Goal: Task Accomplishment & Management: Manage account settings

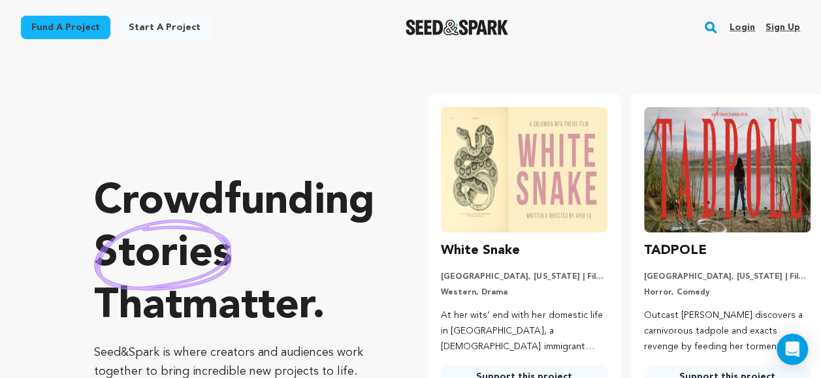
click at [743, 29] on link "Login" at bounding box center [741, 27] width 25 height 21
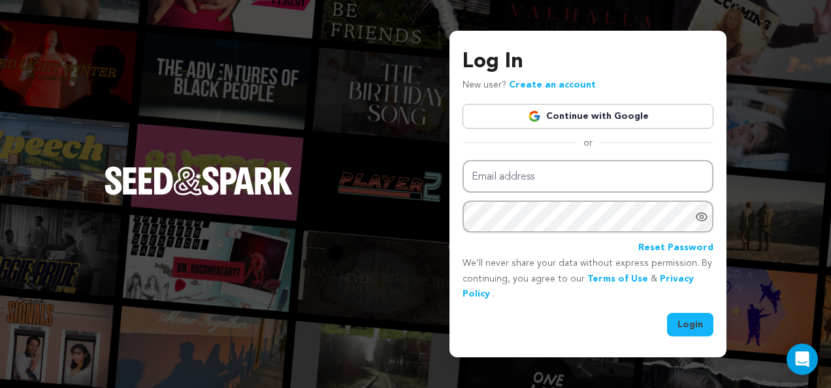
click at [674, 115] on link "Continue with Google" at bounding box center [587, 116] width 251 height 25
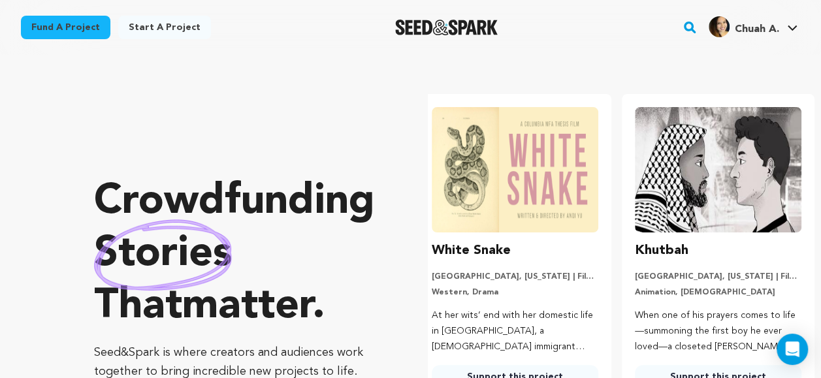
scroll to position [0, 213]
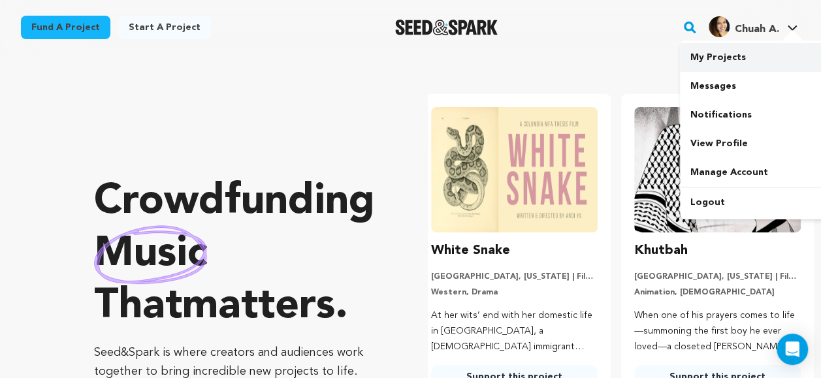
click at [765, 68] on link "My Projects" at bounding box center [753, 57] width 146 height 29
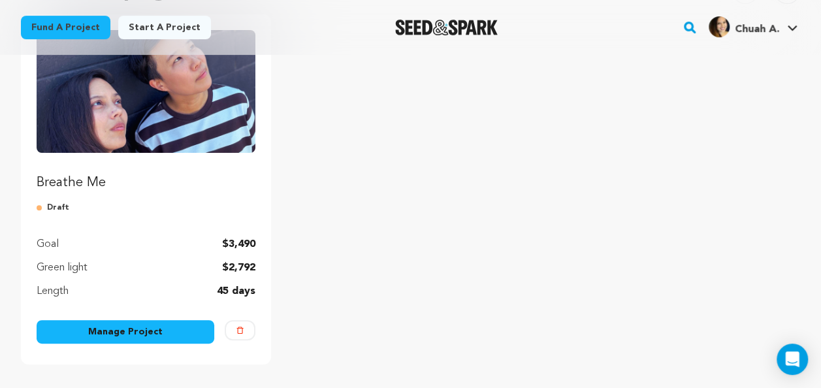
scroll to position [178, 0]
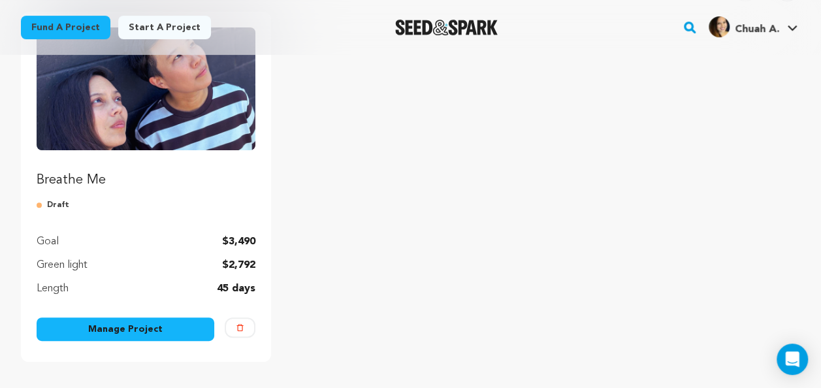
click at [101, 336] on link "Manage Project" at bounding box center [126, 329] width 178 height 24
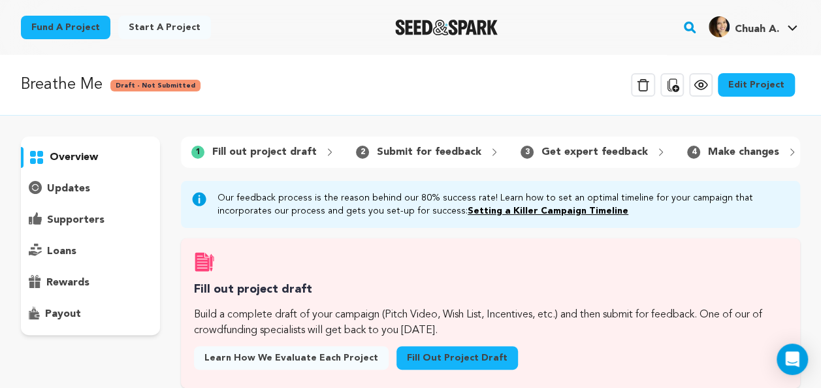
click at [755, 86] on link "Edit Project" at bounding box center [756, 85] width 77 height 24
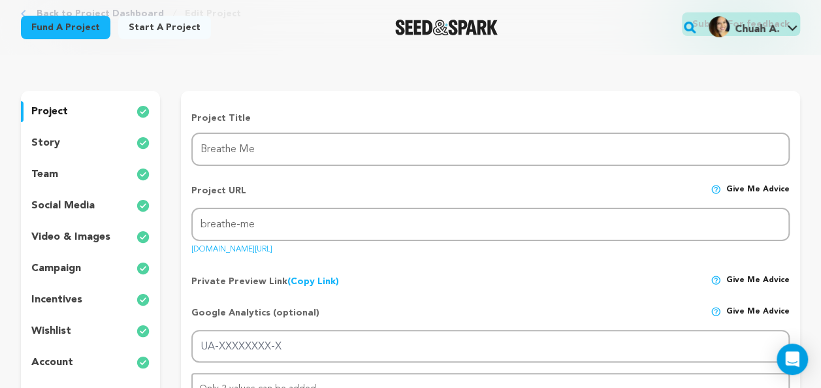
scroll to position [82, 0]
click at [97, 227] on div "video & images" at bounding box center [90, 236] width 139 height 21
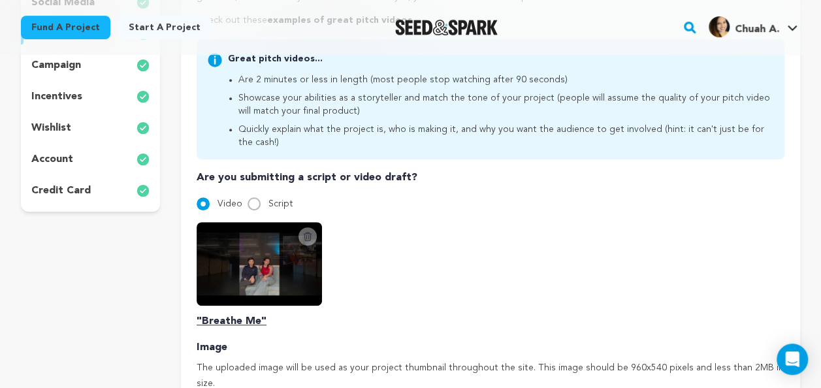
scroll to position [285, 0]
click at [309, 232] on icon at bounding box center [307, 235] width 7 height 8
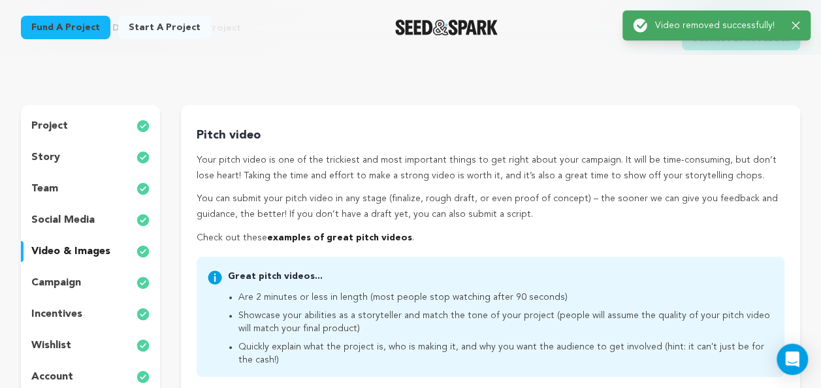
scroll to position [0, 0]
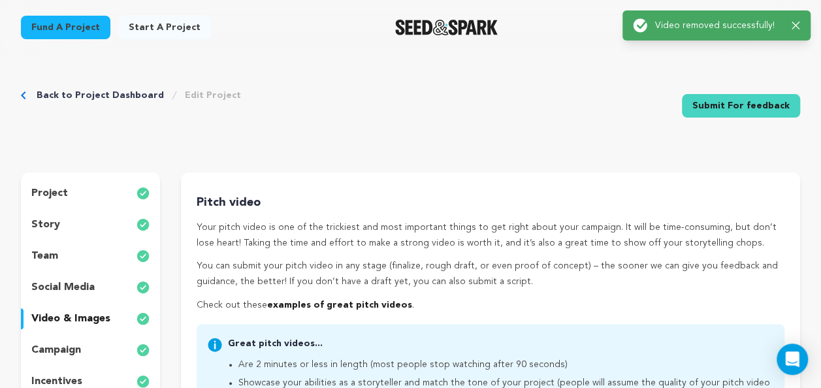
click at [449, 307] on p "Check out these examples of great pitch videos ." at bounding box center [491, 306] width 588 height 16
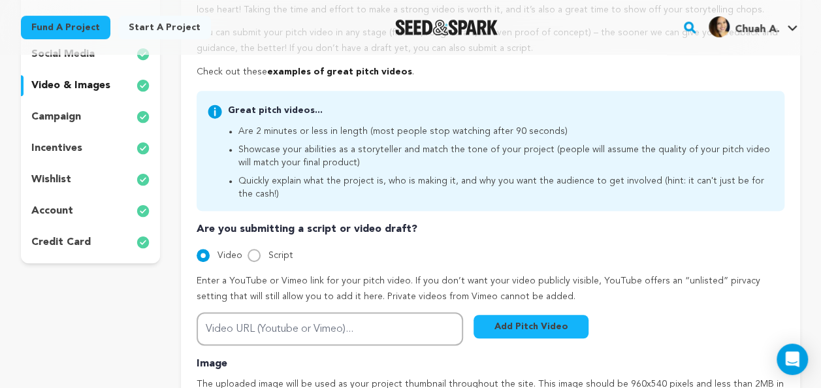
scroll to position [234, 0]
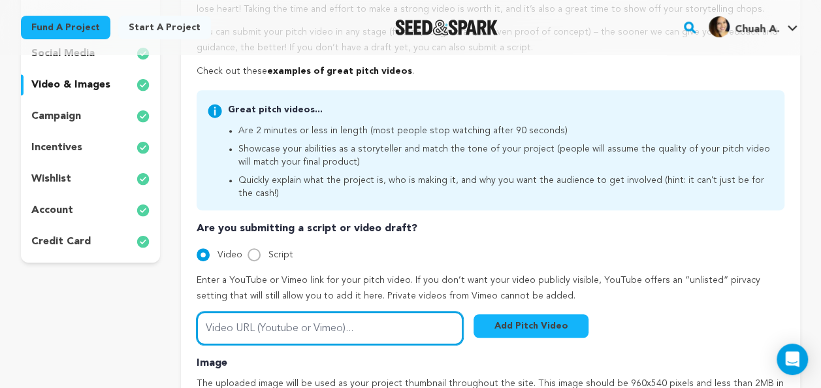
click at [363, 324] on input "Video URL (Youtube or Vimeo)..." at bounding box center [330, 327] width 266 height 33
type input "https://youtu.be/p4LaT4taNXE"
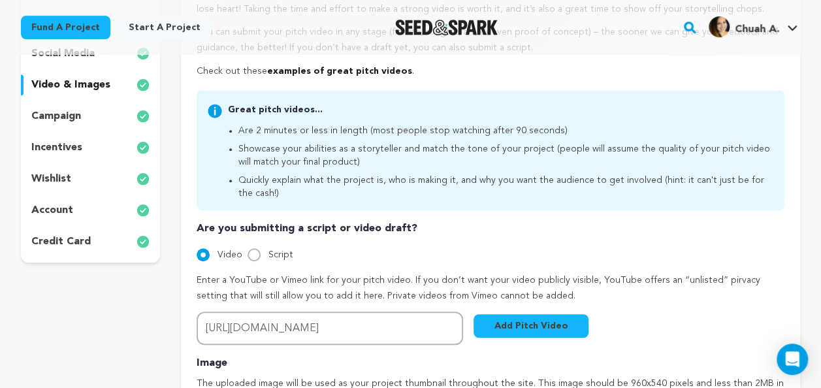
click at [508, 334] on button "Add Pitch Video" at bounding box center [530, 326] width 115 height 24
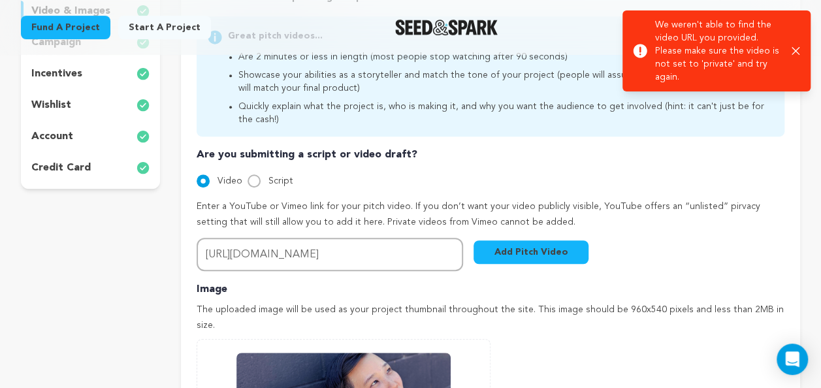
scroll to position [308, 0]
click at [794, 47] on icon "button" at bounding box center [795, 51] width 8 height 8
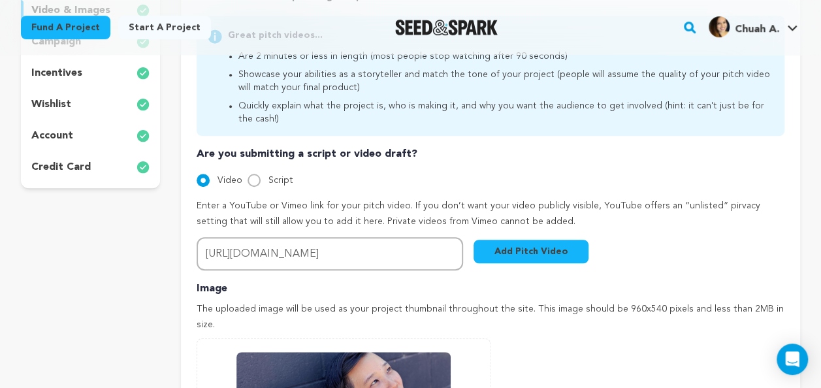
click at [494, 242] on button "Add Pitch Video" at bounding box center [530, 252] width 115 height 24
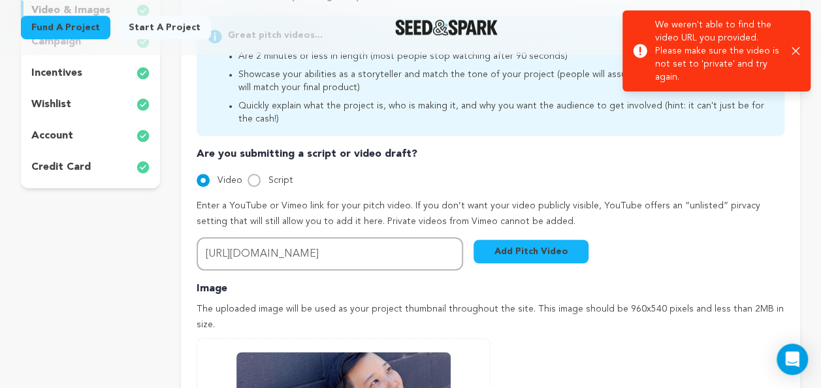
click at [797, 47] on icon "button" at bounding box center [795, 51] width 8 height 8
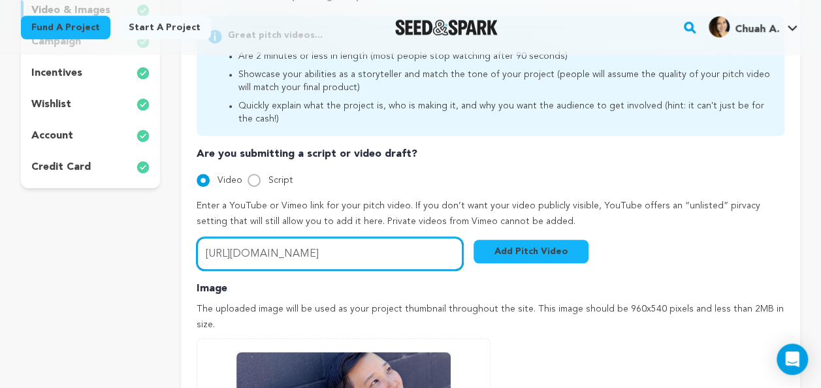
click at [422, 259] on input "https://youtu.be/p4LaT4taNXE" at bounding box center [330, 253] width 266 height 33
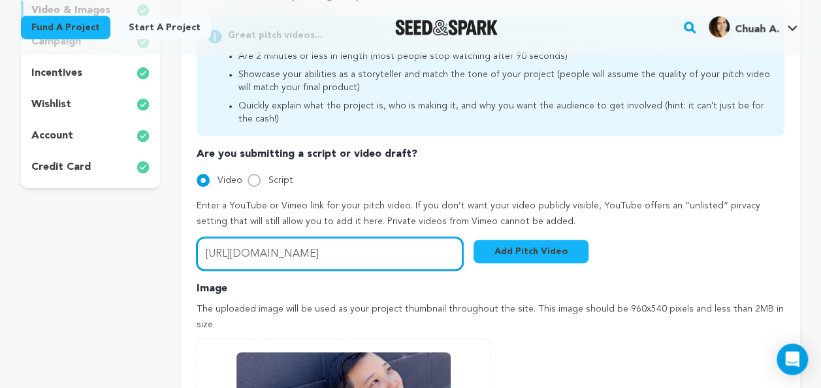
click at [422, 259] on input "https://youtu.be/p4LaT4taNXE" at bounding box center [330, 253] width 266 height 33
paste input "https://youtu.be/0XDjx1eErrA"
type input "https://youtu.be/0XDjx1eErrA"
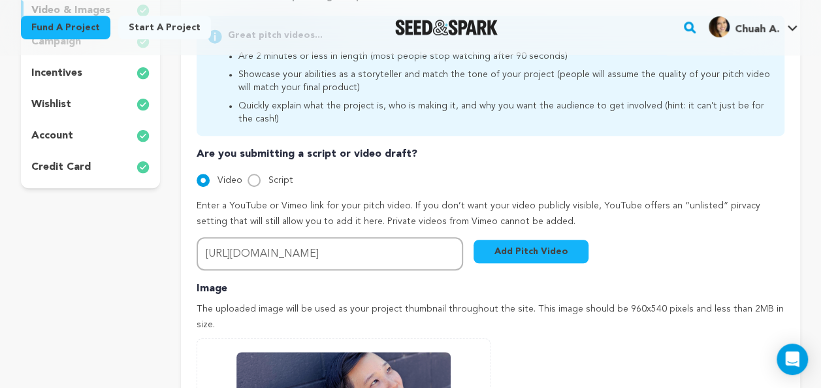
click at [525, 252] on button "Add Pitch Video" at bounding box center [530, 252] width 115 height 24
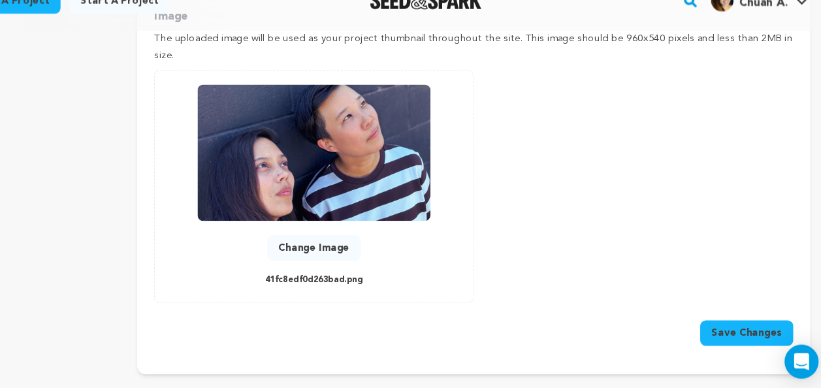
scroll to position [590, 0]
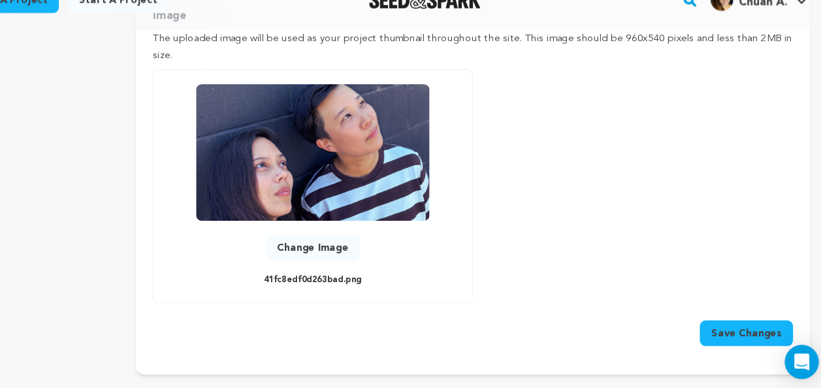
click at [736, 321] on button "Save Changes" at bounding box center [742, 333] width 86 height 24
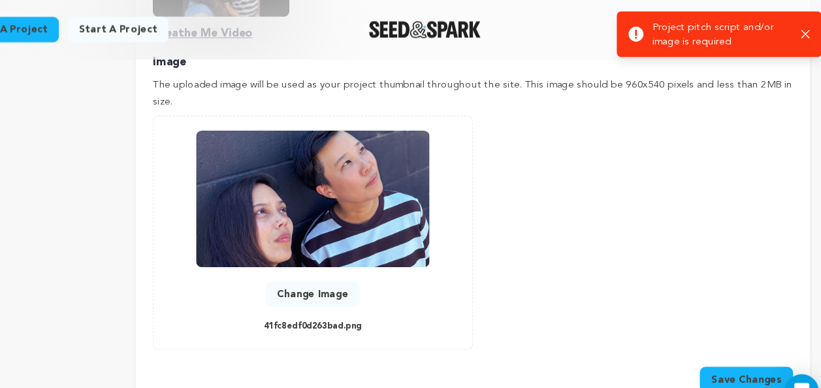
scroll to position [572, 0]
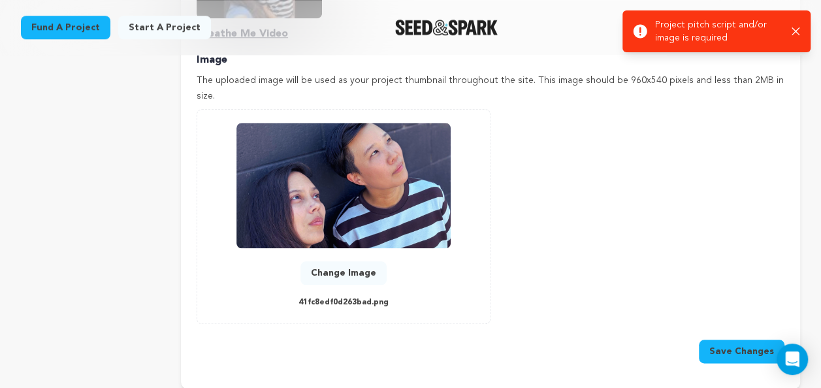
click at [332, 261] on button "Change Image" at bounding box center [343, 273] width 86 height 24
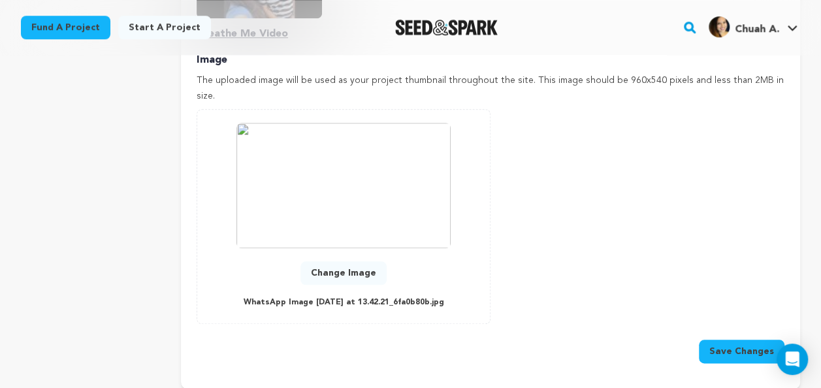
click at [346, 261] on button "Change Image" at bounding box center [343, 273] width 86 height 24
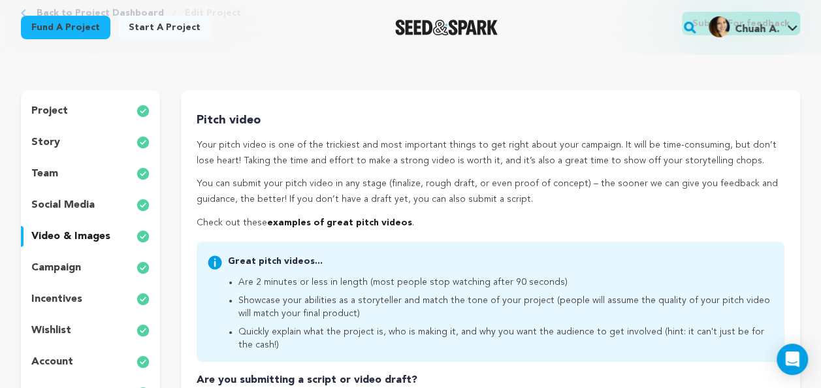
scroll to position [279, 0]
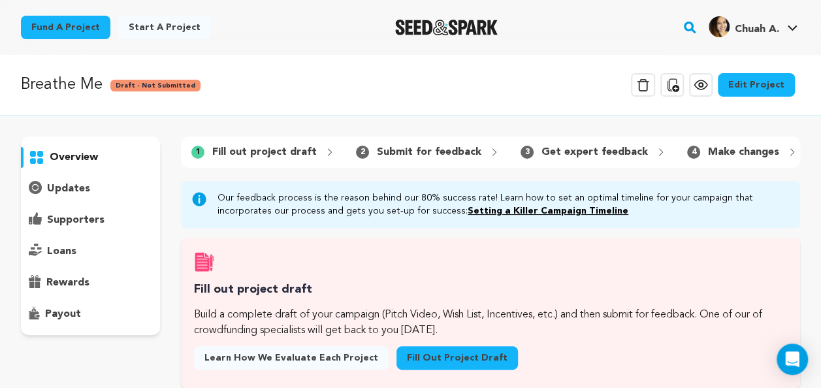
click at [776, 98] on div "Edit Project" at bounding box center [756, 87] width 77 height 29
click at [770, 86] on link "Edit Project" at bounding box center [756, 85] width 77 height 24
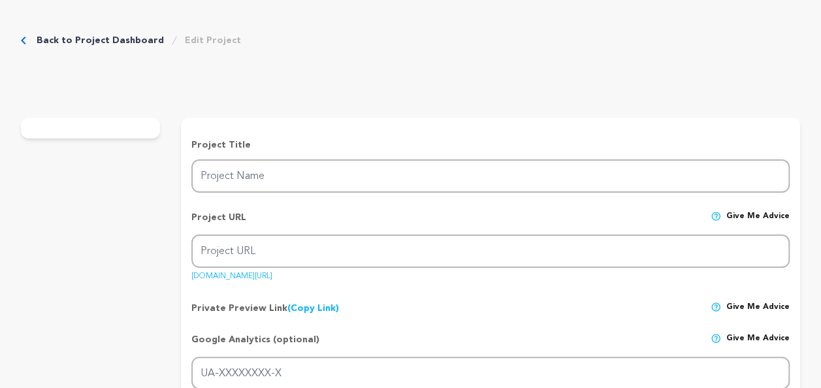
type input "Breathe Me"
type input "breathe-me"
type input "The story of two souls exploring the hollow ache and yearning that comes with a…"
type textarea "Breathe Me is a physicalized relationship between dance and music through the m…"
type textarea "This project is a form of storytelling that allowed us to enter a world where w…"
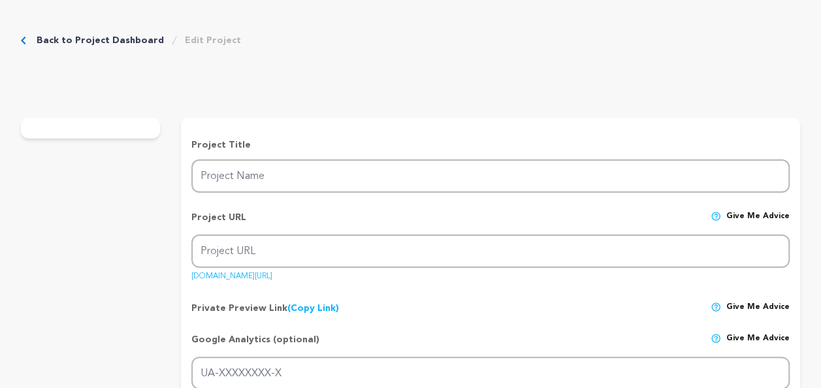
type textarea "AWFC (Alliance of Woman Film Composers), The Recording Academy, CDC (Composer's…"
radio input "true"
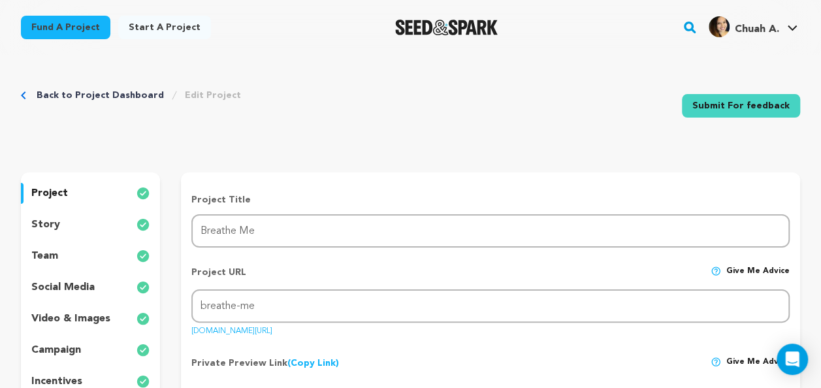
click at [99, 322] on p "video & images" at bounding box center [70, 319] width 79 height 16
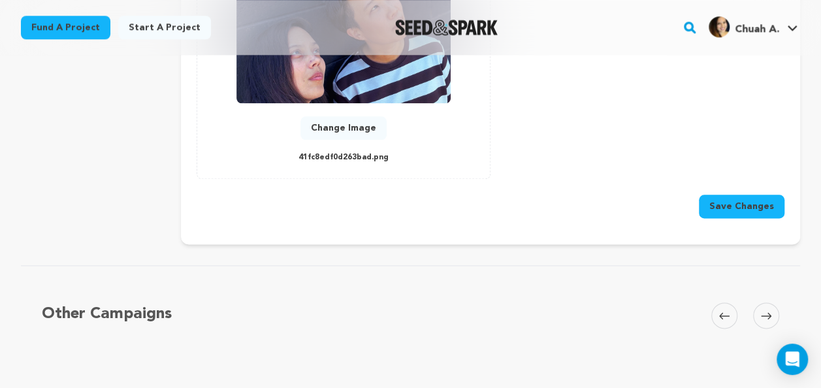
scroll to position [722, 0]
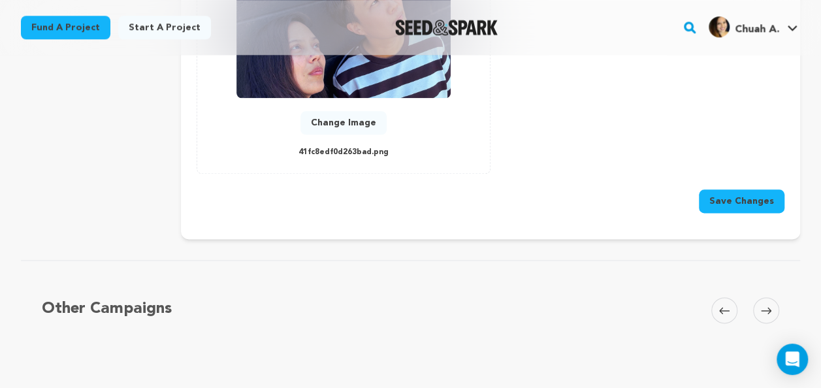
click at [778, 189] on button "Save Changes" at bounding box center [742, 201] width 86 height 24
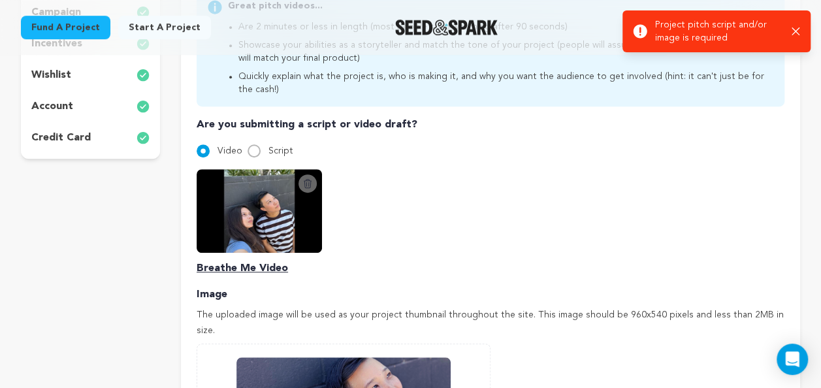
scroll to position [337, 0]
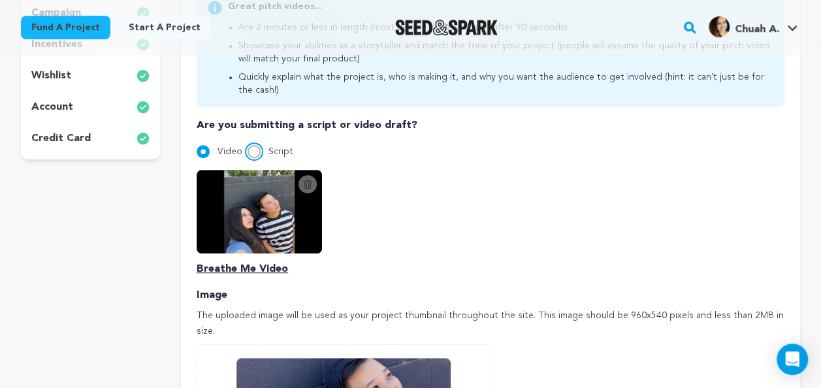
click at [247, 150] on input "Script" at bounding box center [253, 151] width 13 height 13
radio input "true"
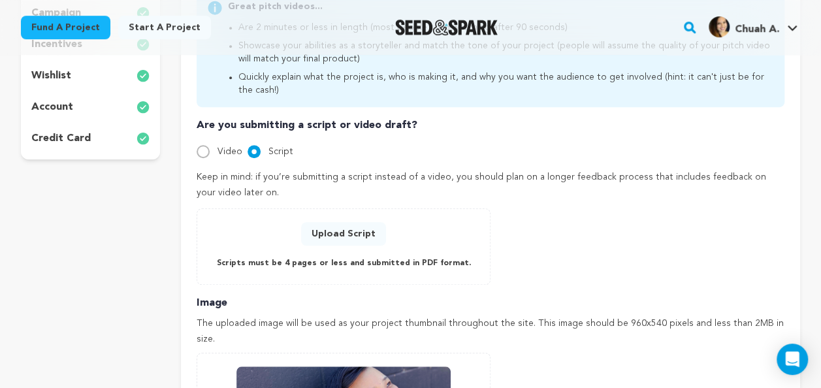
click at [194, 147] on div "Pitch video Your pitch video is one of the trickiest and most important things …" at bounding box center [490, 233] width 619 height 797
click at [206, 155] on input "Video" at bounding box center [203, 151] width 13 height 13
radio input "true"
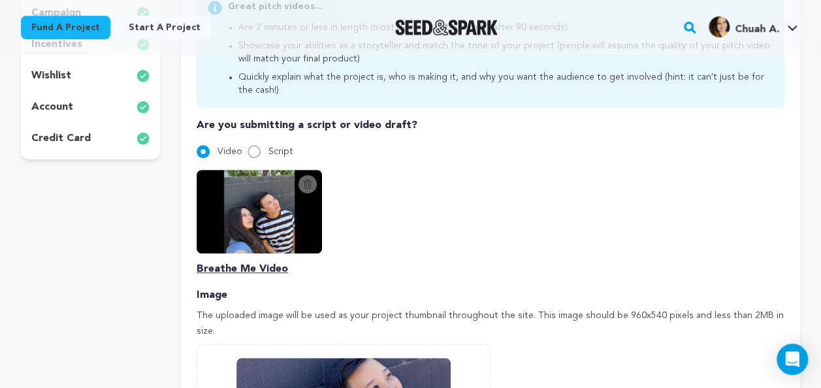
click at [252, 227] on img at bounding box center [259, 212] width 125 height 84
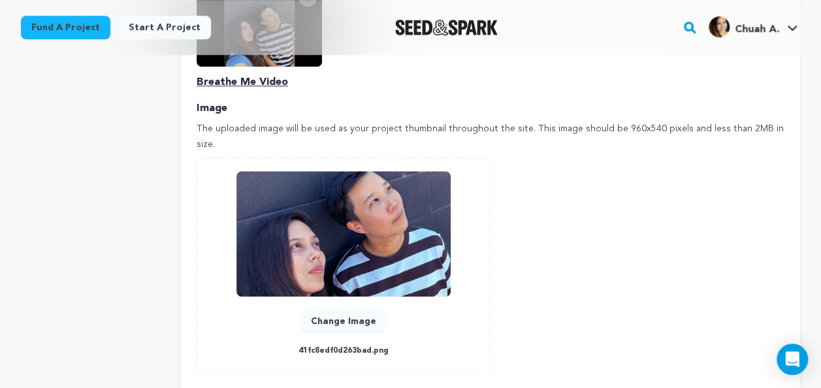
scroll to position [538, 0]
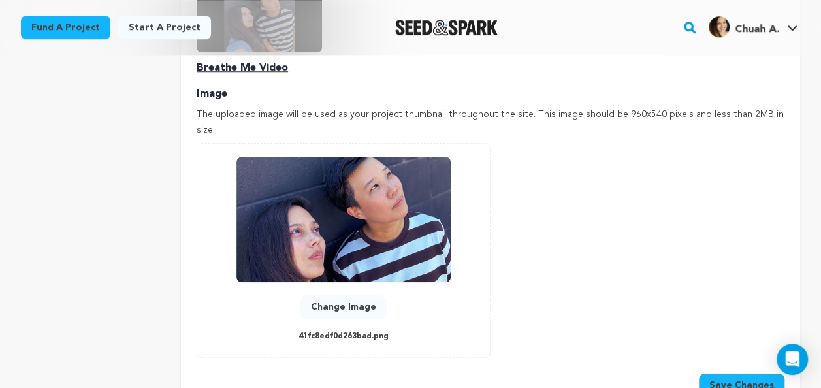
click at [726, 373] on button "Save Changes" at bounding box center [742, 385] width 86 height 24
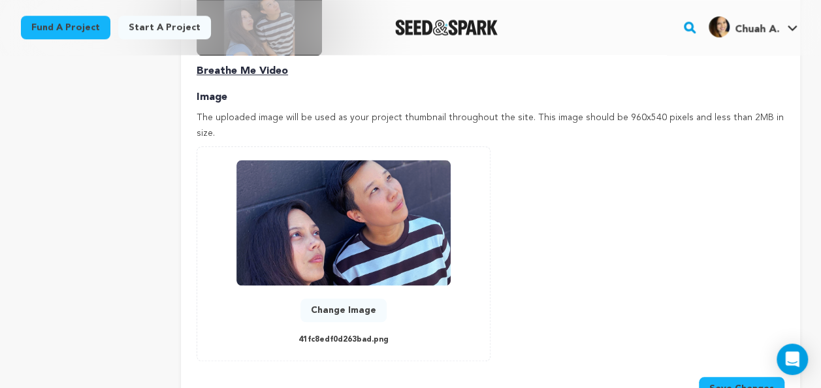
scroll to position [535, 0]
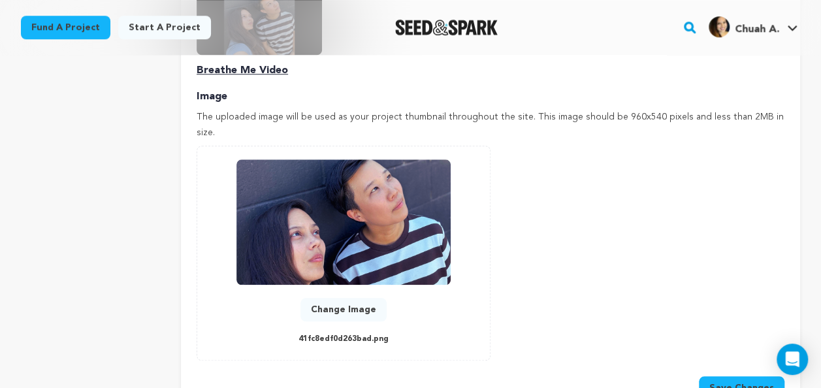
click at [340, 298] on button "Change Image" at bounding box center [343, 310] width 86 height 24
click at [608, 231] on div "Add Image Accepts .gif, .jpg, and .png 0 % 0 % Change Image 41fc8edf0d263bad.png" at bounding box center [491, 253] width 588 height 215
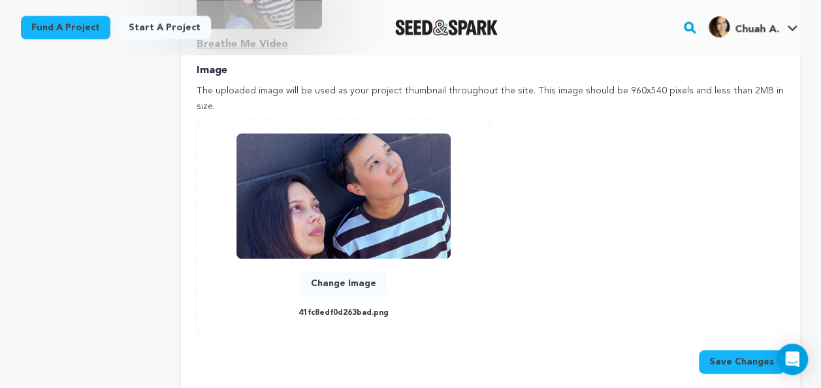
scroll to position [590, 0]
